Goal: Information Seeking & Learning: Learn about a topic

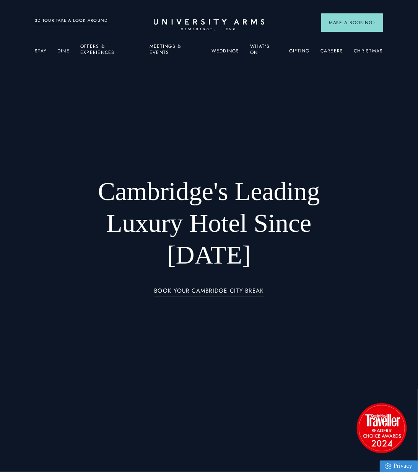
click at [29, 50] on div at bounding box center [209, 236] width 418 height 472
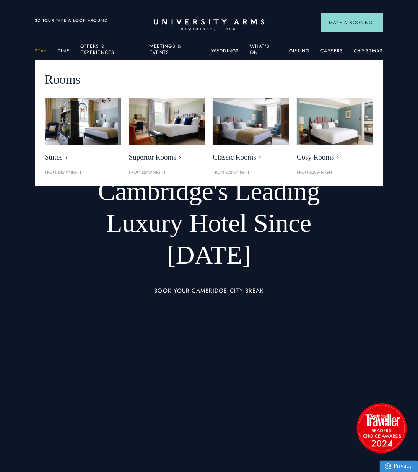
click at [35, 50] on link "Stay" at bounding box center [41, 53] width 12 height 10
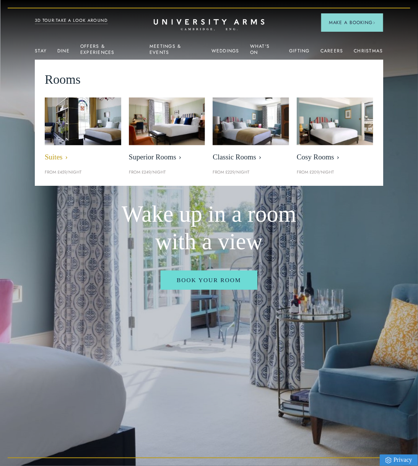
drag, startPoint x: 83, startPoint y: 143, endPoint x: 101, endPoint y: 163, distance: 26.8
click at [83, 143] on img at bounding box center [83, 121] width 88 height 55
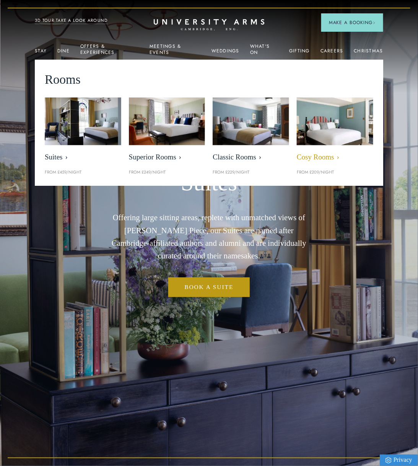
click at [348, 126] on img at bounding box center [335, 121] width 88 height 55
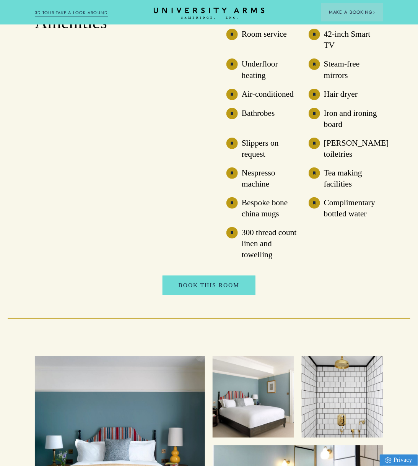
scroll to position [956, 0]
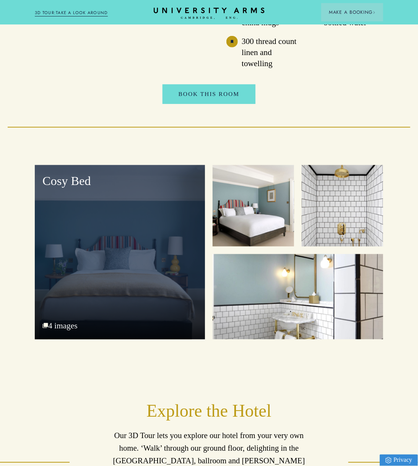
click at [199, 306] on div "Cosy Bed 4 images" at bounding box center [120, 252] width 170 height 174
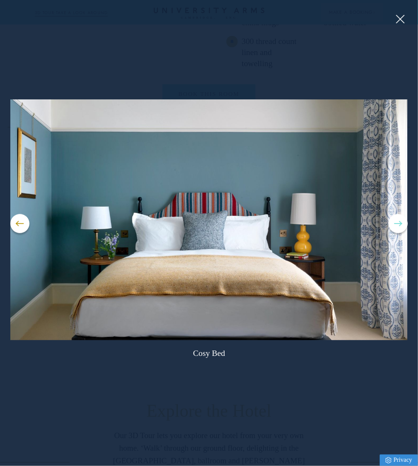
click at [395, 225] on button at bounding box center [397, 223] width 19 height 19
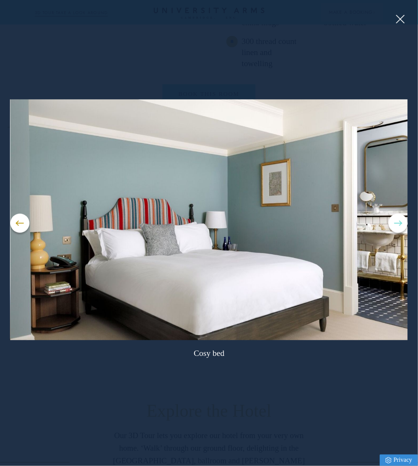
click at [395, 225] on button at bounding box center [397, 223] width 19 height 19
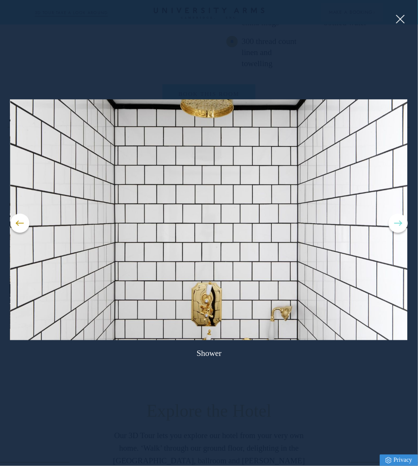
click at [395, 225] on button at bounding box center [397, 223] width 19 height 19
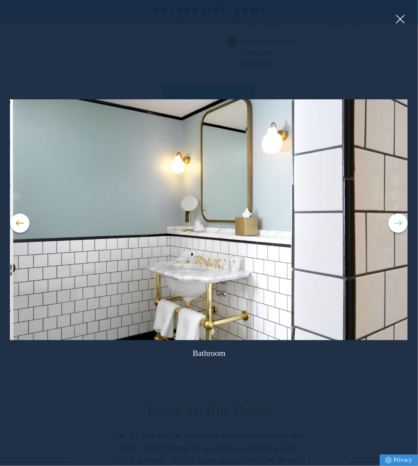
click at [395, 225] on button at bounding box center [397, 223] width 19 height 19
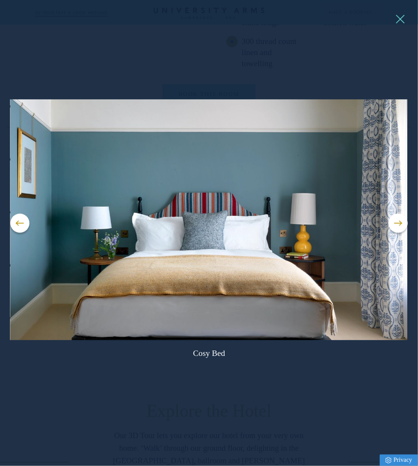
click at [398, 23] on button at bounding box center [399, 18] width 11 height 11
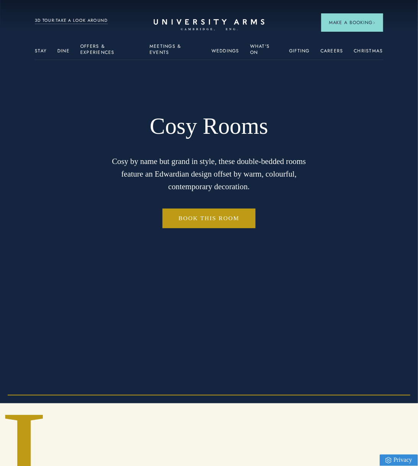
scroll to position [0, 0]
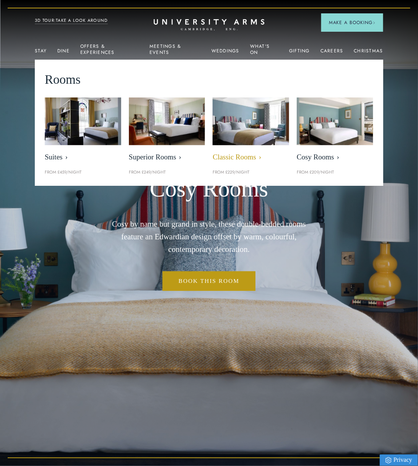
click at [251, 124] on img at bounding box center [251, 121] width 88 height 55
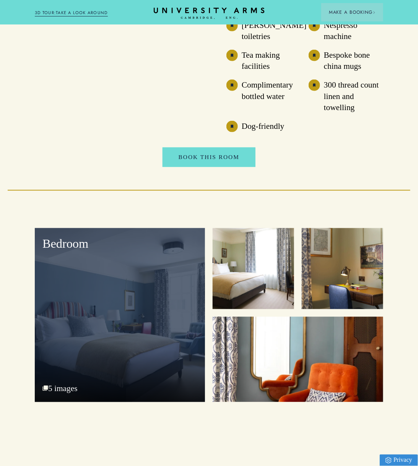
scroll to position [1032, 0]
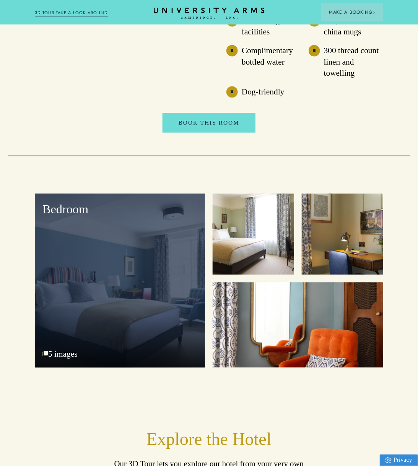
click at [182, 318] on div "Bedroom" at bounding box center [120, 281] width 170 height 174
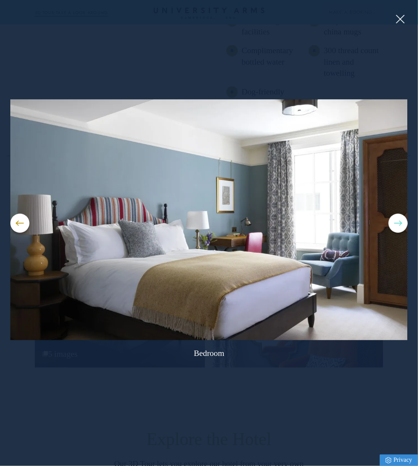
click at [393, 222] on button at bounding box center [397, 223] width 19 height 19
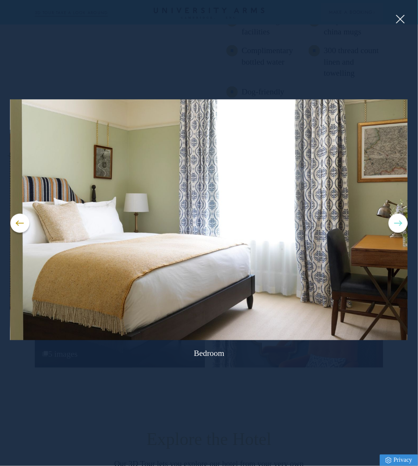
click at [393, 222] on button at bounding box center [397, 223] width 19 height 19
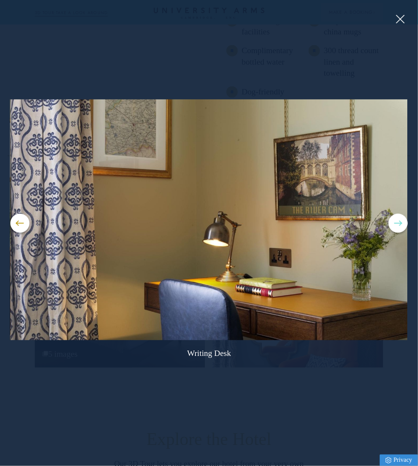
click at [393, 222] on button at bounding box center [397, 223] width 19 height 19
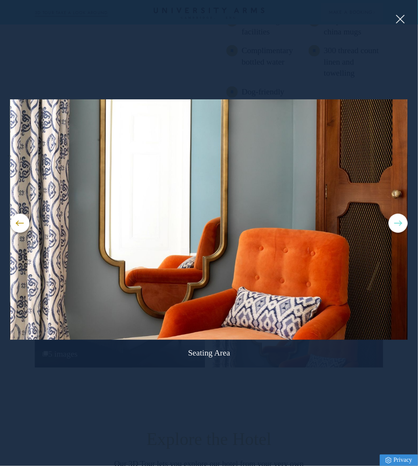
click at [393, 222] on button at bounding box center [397, 223] width 19 height 19
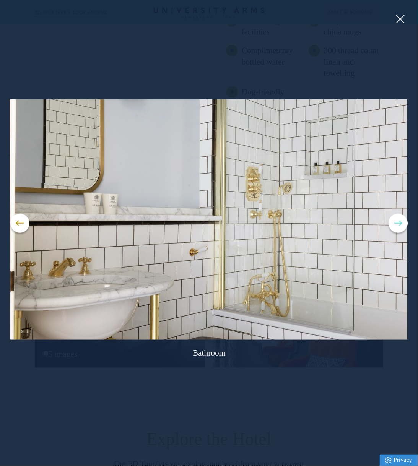
click at [393, 222] on button at bounding box center [397, 223] width 19 height 19
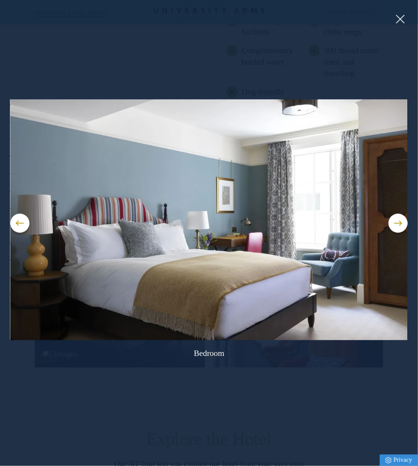
click at [271, 430] on button at bounding box center [209, 233] width 418 height 466
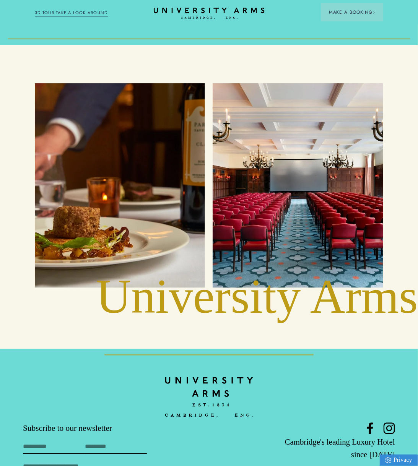
scroll to position [1759, 0]
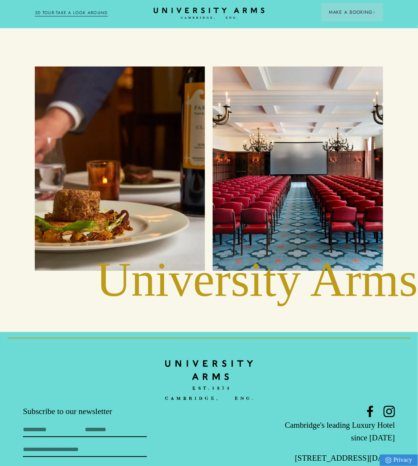
drag, startPoint x: 86, startPoint y: 228, endPoint x: 208, endPoint y: 374, distance: 190.2
click at [86, 228] on div "Food and Drink" at bounding box center [119, 168] width 155 height 189
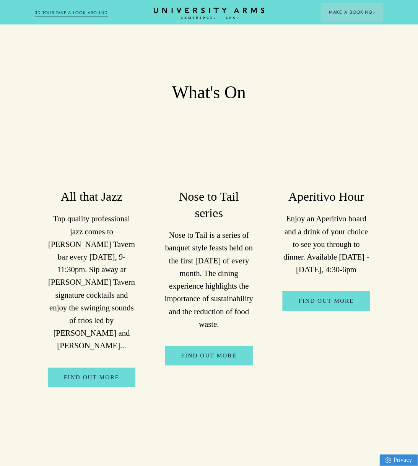
scroll to position [1376, 0]
